Goal: Navigation & Orientation: Understand site structure

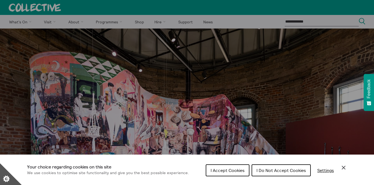
click at [24, 23] on div "Cookie preferences" at bounding box center [187, 92] width 374 height 185
click at [223, 170] on span "I Accept Cookies" at bounding box center [228, 170] width 34 height 5
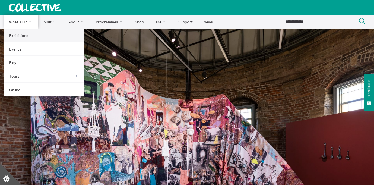
click at [18, 35] on link "Exhibitions" at bounding box center [44, 36] width 80 height 14
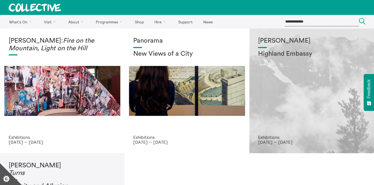
click at [317, 87] on div "Shen Xin Highland Embassy" at bounding box center [311, 85] width 107 height 97
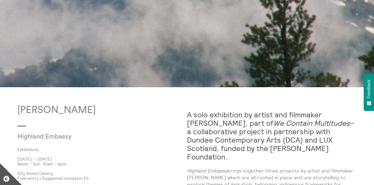
scroll to position [23, 0]
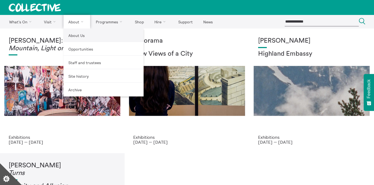
click at [74, 35] on link "About Us" at bounding box center [104, 36] width 80 height 14
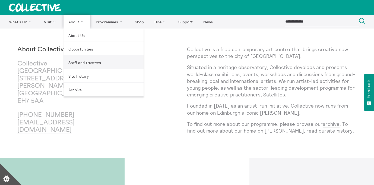
click at [78, 62] on link "Staff and trustees" at bounding box center [104, 63] width 80 height 14
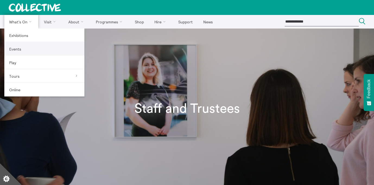
click at [21, 46] on link "Events" at bounding box center [44, 49] width 80 height 14
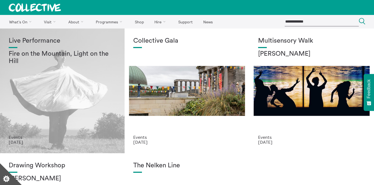
scroll to position [6, 0]
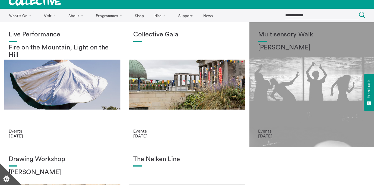
click at [278, 103] on div "Multisensory Walk Alena Ageeva" at bounding box center [311, 79] width 107 height 97
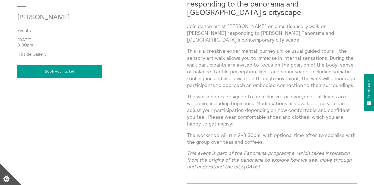
scroll to position [309, 0]
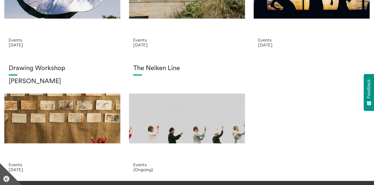
scroll to position [104, 0]
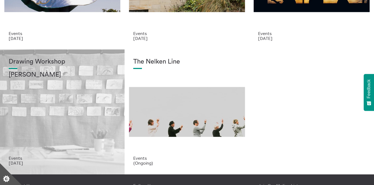
click at [71, 118] on div "Drawing Workshop Annie Lord" at bounding box center [62, 106] width 107 height 97
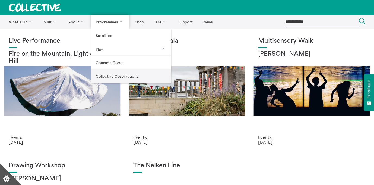
click at [116, 78] on link "Collective Observations" at bounding box center [131, 76] width 80 height 14
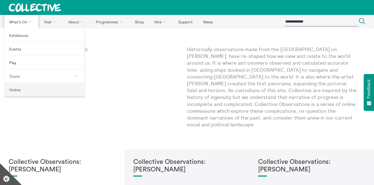
click at [20, 91] on link "Online" at bounding box center [44, 90] width 80 height 14
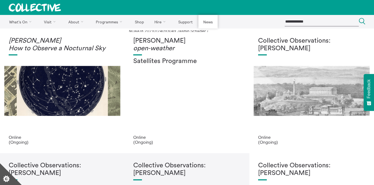
click at [206, 21] on link "News" at bounding box center [208, 22] width 19 height 14
